Goal: Task Accomplishment & Management: Manage account settings

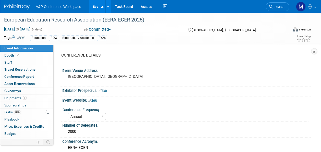
select select "Annual"
select select "Level 2"
select select "In-Person Booth"
select select "Education"
select select "Bloomsbury Academic"
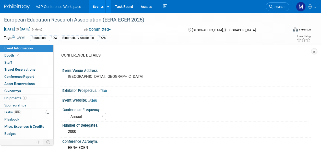
select select "[PERSON_NAME]"
select select "Networking/Commissioning"
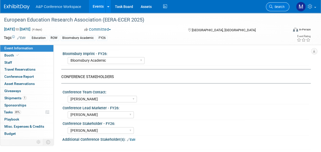
click at [280, 4] on link "Search" at bounding box center [277, 6] width 23 height 9
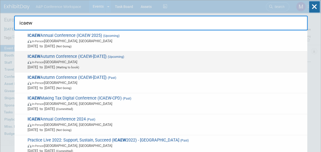
type input "icaew"
click at [100, 54] on span "ICAEW Autumn Conference (ICAEW-Nov 2025) (Upcoming) In-Person United Kingdom No…" at bounding box center [165, 62] width 279 height 16
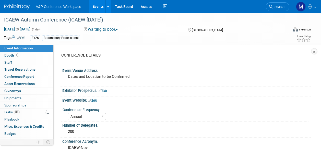
select select "Annual"
select select "Level 2"
select select "In-Person Booth"
select select "Law"
select select "Bloomsbury Professional"
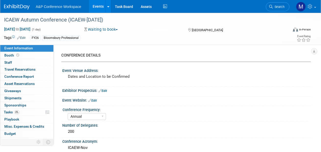
select select "[PERSON_NAME]"
select select "Brand/Subject Presence​"
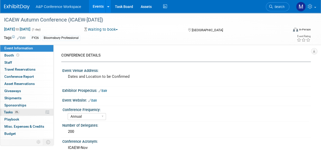
click at [26, 111] on link "0% Tasks 0%" at bounding box center [26, 112] width 53 height 7
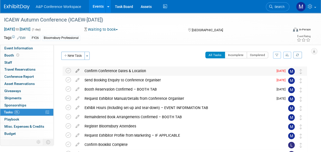
click at [78, 70] on icon at bounding box center [77, 69] width 9 height 6
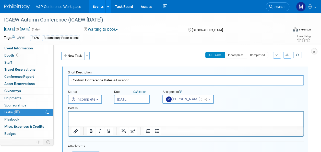
click at [136, 95] on input "[DATE]" at bounding box center [132, 98] width 36 height 9
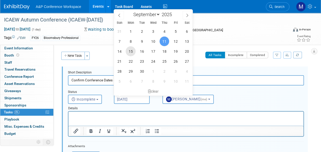
click at [134, 51] on span "15" at bounding box center [131, 51] width 10 height 10
type input "Sep 15, 2025"
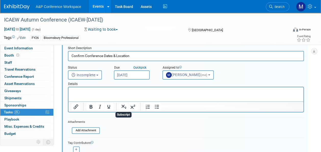
scroll to position [51, 0]
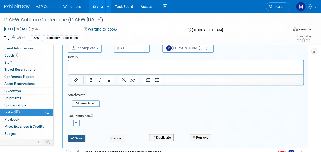
click at [81, 137] on button "Save" at bounding box center [76, 138] width 17 height 7
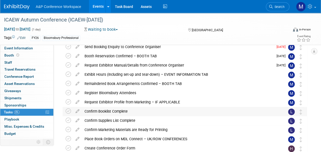
scroll to position [26, 0]
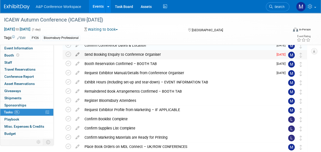
click at [77, 54] on icon at bounding box center [77, 53] width 9 height 6
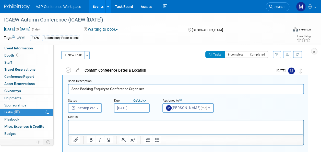
scroll to position [0, 0]
click at [131, 106] on input "[DATE]" at bounding box center [132, 107] width 36 height 9
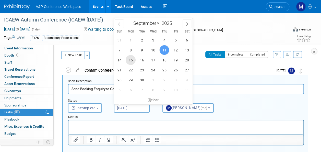
click at [132, 56] on span "15" at bounding box center [131, 60] width 10 height 10
type input "Sep 15, 2025"
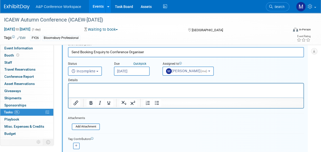
scroll to position [52, 0]
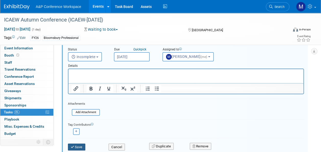
click at [81, 144] on button "Save" at bounding box center [76, 146] width 17 height 7
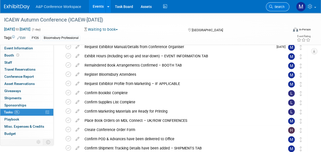
click at [274, 7] on span "Search" at bounding box center [279, 7] width 12 height 4
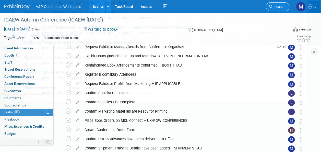
scroll to position [0, 0]
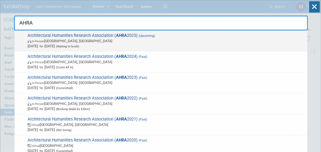
type input "AHRA"
click at [127, 36] on span "Architectural Humanities Research Association ( AHRA 2025) (Upcoming) In-Person…" at bounding box center [165, 41] width 279 height 16
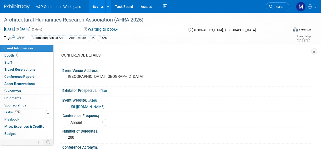
select select "Annual"
select select "Level 2"
select select "In-Person Booth"
select select "Architecture"
select select "Bloomsbury Visual Arts"
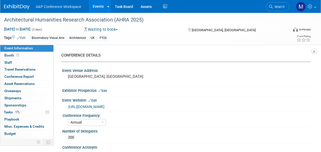
select select "[PERSON_NAME]"
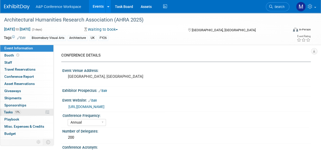
click at [27, 112] on link "17% Tasks 17%" at bounding box center [26, 112] width 53 height 7
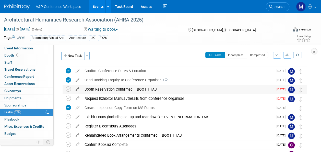
click at [77, 87] on icon at bounding box center [77, 88] width 9 height 6
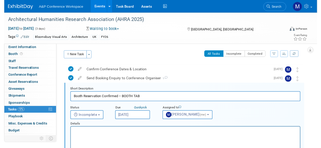
scroll to position [10, 0]
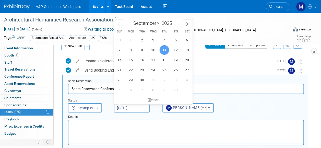
click at [128, 108] on input "[DATE]" at bounding box center [132, 107] width 36 height 9
drag, startPoint x: 128, startPoint y: 108, endPoint x: 164, endPoint y: 61, distance: 59.0
click at [164, 61] on span "18" at bounding box center [164, 60] width 10 height 10
type input "[DATE]"
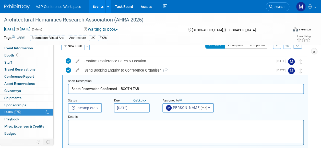
click at [143, 124] on p "Rich Text Area. Press ALT-0 for help." at bounding box center [186, 124] width 229 height 5
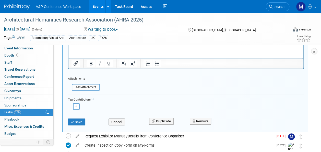
scroll to position [86, 0]
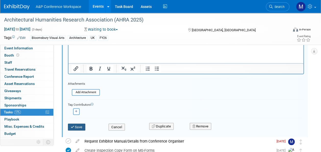
click at [79, 127] on button "Save" at bounding box center [76, 126] width 17 height 7
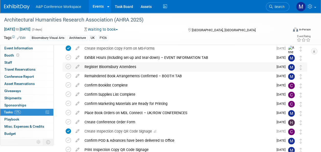
scroll to position [35, 0]
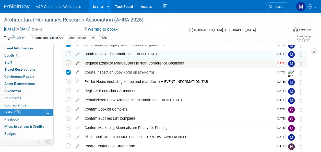
click at [78, 62] on icon at bounding box center [77, 62] width 9 height 6
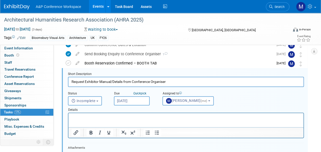
scroll to position [19, 0]
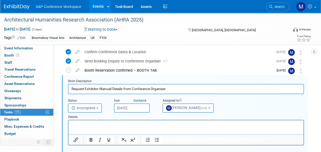
click at [137, 109] on input "[DATE]" at bounding box center [132, 107] width 36 height 9
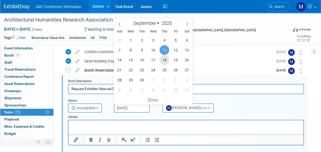
click at [166, 60] on span "18" at bounding box center [164, 60] width 10 height 10
type input "[DATE]"
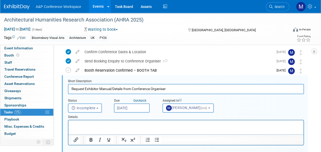
click at [128, 121] on html at bounding box center [185, 123] width 235 height 7
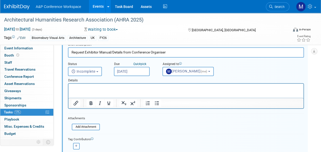
scroll to position [70, 0]
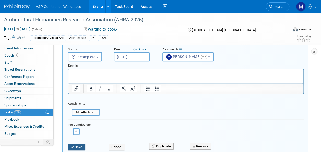
click at [82, 144] on button "Save" at bounding box center [76, 146] width 17 height 7
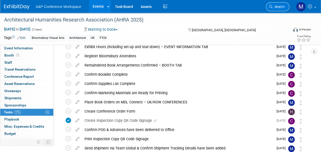
click at [272, 5] on icon at bounding box center [271, 7] width 4 height 4
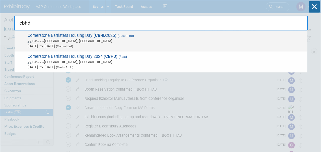
type input "cbhd"
click at [98, 36] on strong "CBHD" at bounding box center [100, 35] width 11 height 5
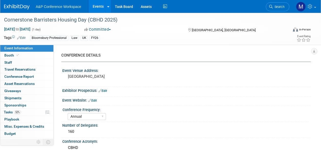
select select "Annual"
select select "Level 2"
select select "In-Person Booth"
select select "Law"
select select "Bloomsbury Professional"
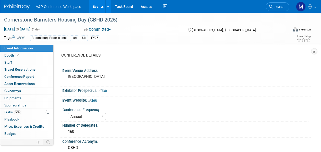
select select "[PERSON_NAME]"
select select "Brand/Subject Presence​"
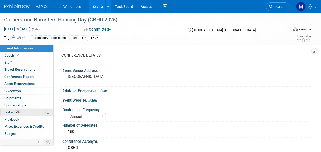
click at [18, 111] on span "52%" at bounding box center [17, 112] width 7 height 4
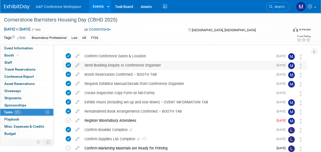
scroll to position [26, 0]
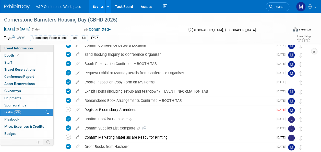
click at [30, 49] on span "Event Information" at bounding box center [18, 48] width 29 height 4
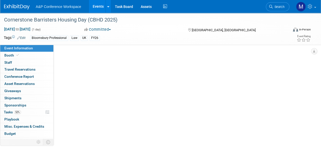
select select "Annual"
select select "Level 2"
select select "In-Person Booth"
select select "Law"
select select "Bloomsbury Professional"
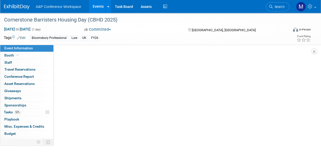
select select "[PERSON_NAME]"
select select "Brand/Subject Presence​"
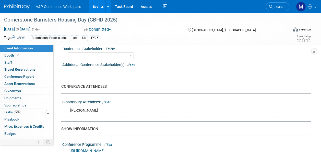
scroll to position [281, 0]
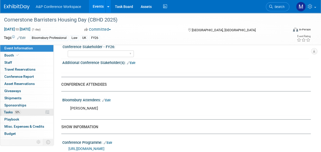
click at [20, 113] on link "52% Tasks 52%" at bounding box center [26, 112] width 53 height 7
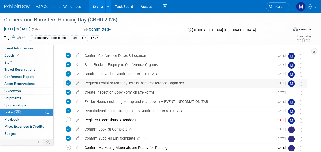
scroll to position [26, 0]
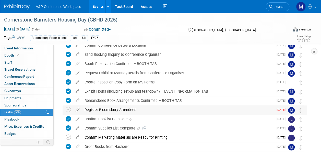
click at [77, 110] on icon at bounding box center [77, 108] width 9 height 6
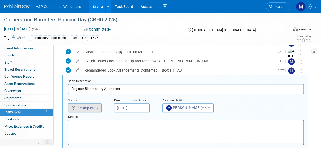
scroll to position [0, 0]
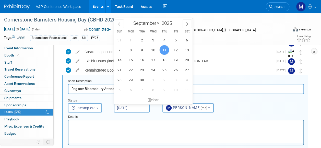
click at [136, 109] on input "[DATE]" at bounding box center [132, 107] width 36 height 9
click at [132, 71] on span "22" at bounding box center [131, 70] width 10 height 10
type input "Sep 22, 2025"
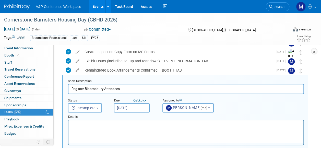
click at [123, 125] on p "Rich Text Area. Press ALT-0 for help." at bounding box center [186, 124] width 229 height 5
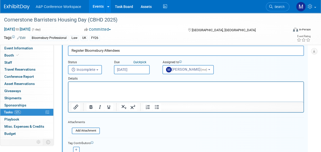
scroll to position [132, 0]
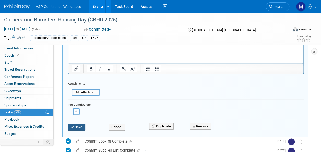
click at [75, 128] on button "Save" at bounding box center [76, 126] width 17 height 7
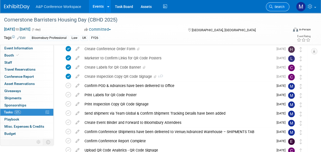
click at [275, 6] on span "Search" at bounding box center [279, 7] width 12 height 4
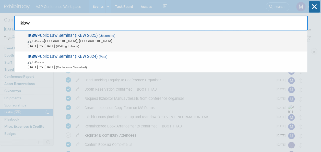
type input "ikbw"
click at [85, 36] on span "IKBW Public Law Seminar (IKBW 2025) (Upcoming) In-Person London, United Kingdom…" at bounding box center [165, 41] width 279 height 16
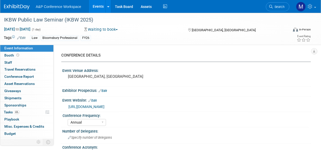
select select "Annual"
select select "Level 3"
select select "Ed Kit"
select select "Law"
select select "Bloomsbury Professional"
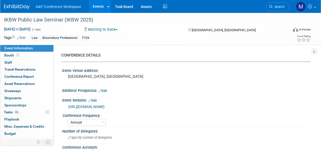
select select "[PERSON_NAME]"
select select "Networking/Commissioning"
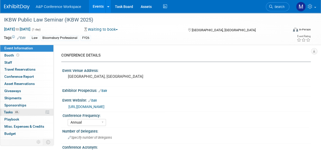
click at [30, 111] on link "6% Tasks 6%" at bounding box center [26, 112] width 53 height 7
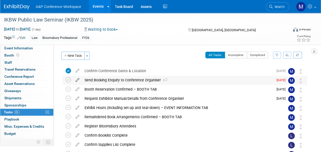
click at [79, 78] on icon at bounding box center [77, 79] width 9 height 6
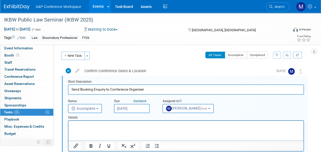
scroll to position [1, 0]
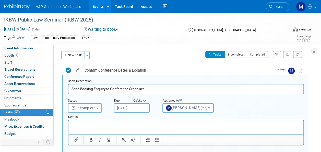
click at [124, 107] on input "[DATE]" at bounding box center [132, 107] width 36 height 9
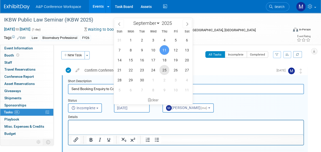
click at [163, 71] on span "25" at bounding box center [164, 70] width 10 height 10
type input "[DATE]"
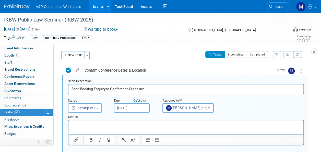
click at [143, 124] on p "Rich Text Area. Press ALT-0 for help." at bounding box center [186, 124] width 229 height 5
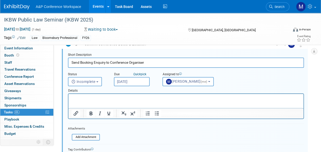
scroll to position [52, 0]
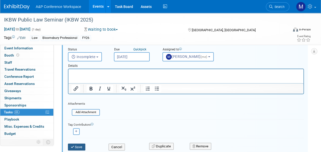
click at [81, 145] on button "Save" at bounding box center [76, 146] width 17 height 7
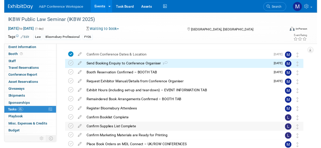
scroll to position [1, 0]
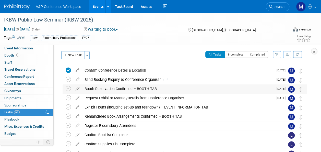
click at [77, 88] on icon at bounding box center [77, 87] width 9 height 6
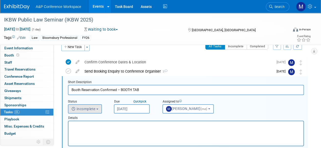
scroll to position [0, 0]
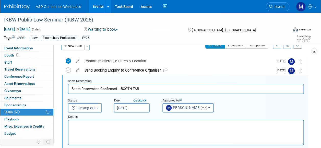
click at [126, 107] on input "[DATE]" at bounding box center [132, 107] width 36 height 9
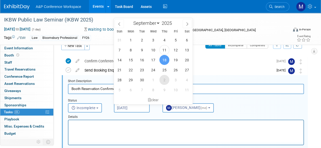
click at [163, 80] on span "2" at bounding box center [164, 80] width 10 height 10
type input "[DATE]"
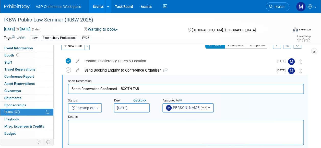
click at [150, 127] on html at bounding box center [185, 123] width 235 height 7
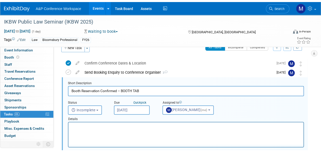
scroll to position [61, 0]
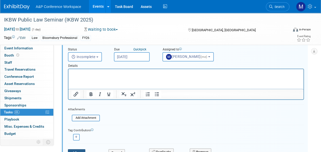
click at [79, 149] on button "Save" at bounding box center [76, 152] width 17 height 7
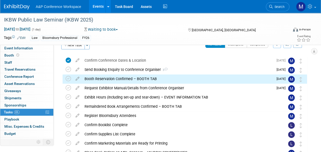
scroll to position [10, 0]
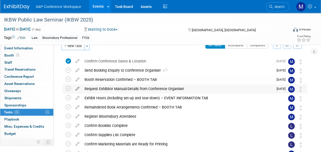
click at [78, 88] on icon at bounding box center [77, 87] width 9 height 6
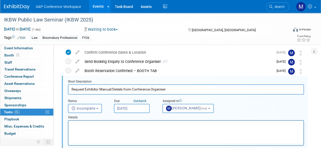
scroll to position [19, 0]
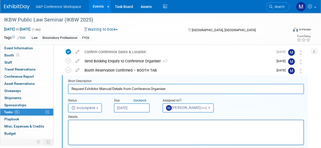
click at [135, 105] on input "[DATE]" at bounding box center [132, 107] width 36 height 9
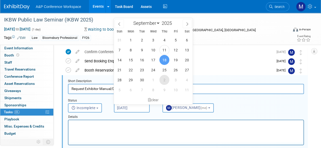
click at [164, 82] on span "2" at bounding box center [164, 80] width 10 height 10
type input "[DATE]"
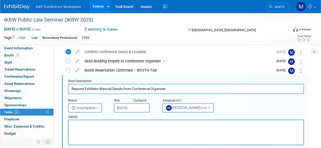
click at [142, 127] on html at bounding box center [185, 123] width 235 height 7
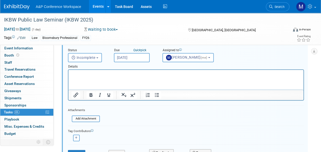
scroll to position [70, 0]
click at [81, 150] on button "Save" at bounding box center [76, 152] width 17 height 7
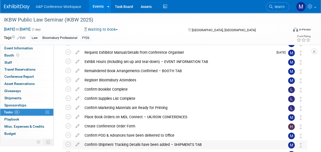
scroll to position [19, 0]
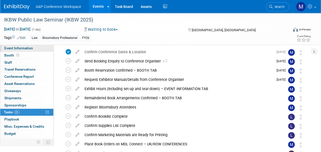
click at [14, 47] on span "Event Information" at bounding box center [18, 48] width 29 height 4
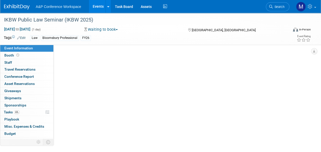
scroll to position [0, 0]
select select "Annual"
select select "Level 3"
select select "Ed Kit"
select select "Law"
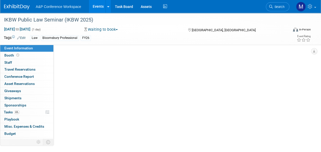
select select "Bloomsbury Professional"
select select "[PERSON_NAME]"
select select "Networking/Commissioning"
